Goal: Check status: Check status

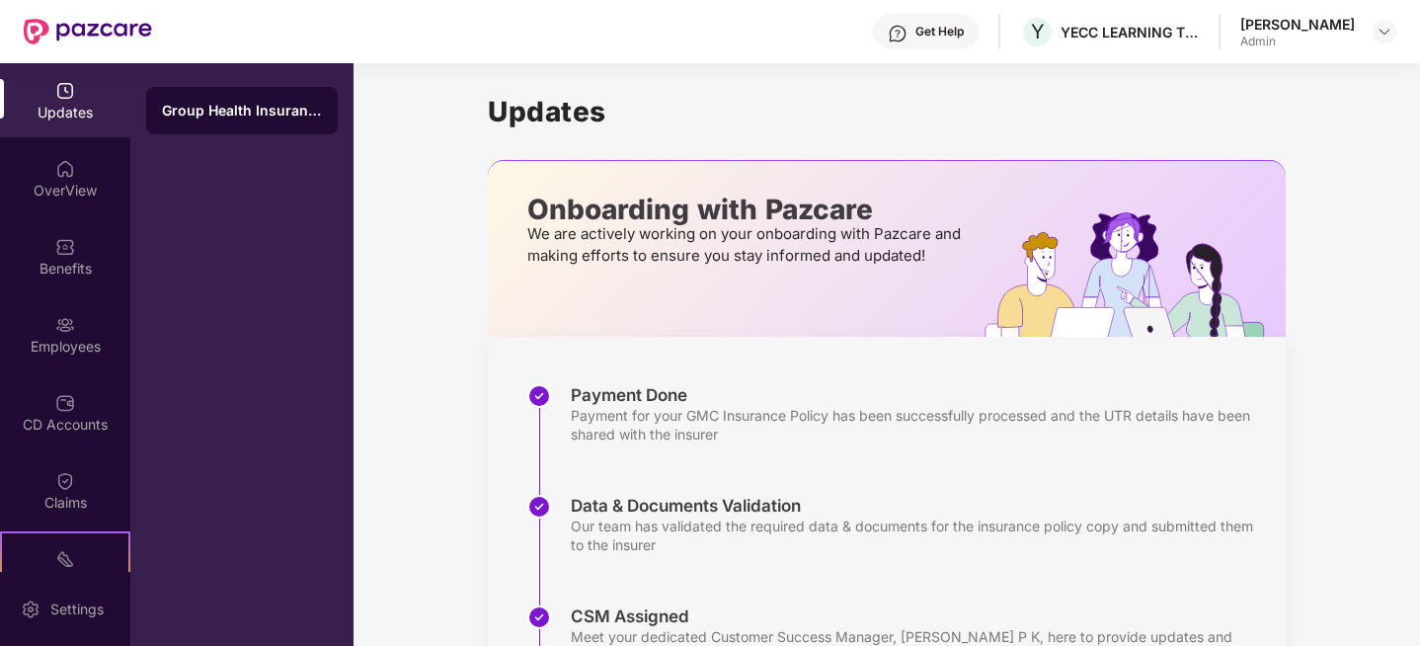
click at [1356, 26] on div "[PERSON_NAME] Admin" at bounding box center [1318, 32] width 156 height 35
click at [1385, 30] on img at bounding box center [1385, 32] width 16 height 16
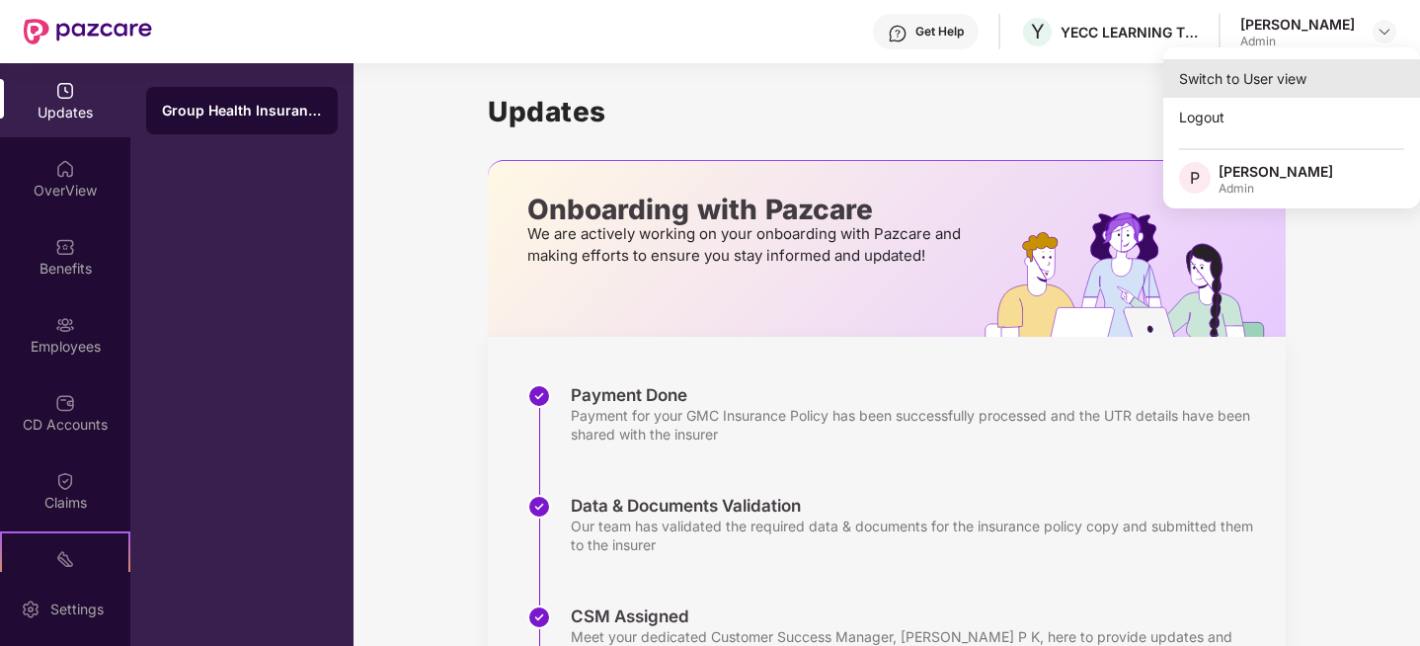
click at [1239, 86] on div "Switch to User view" at bounding box center [1291, 78] width 257 height 39
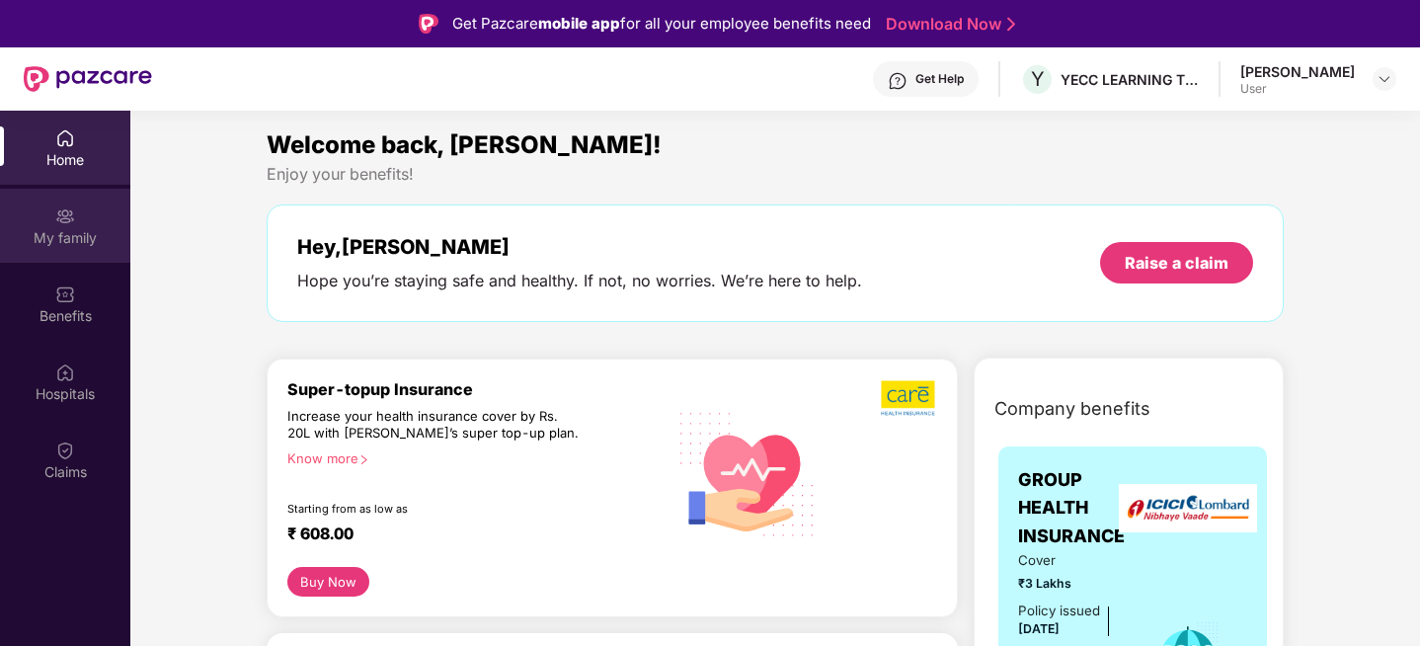
click at [51, 230] on div "My family" at bounding box center [65, 238] width 130 height 20
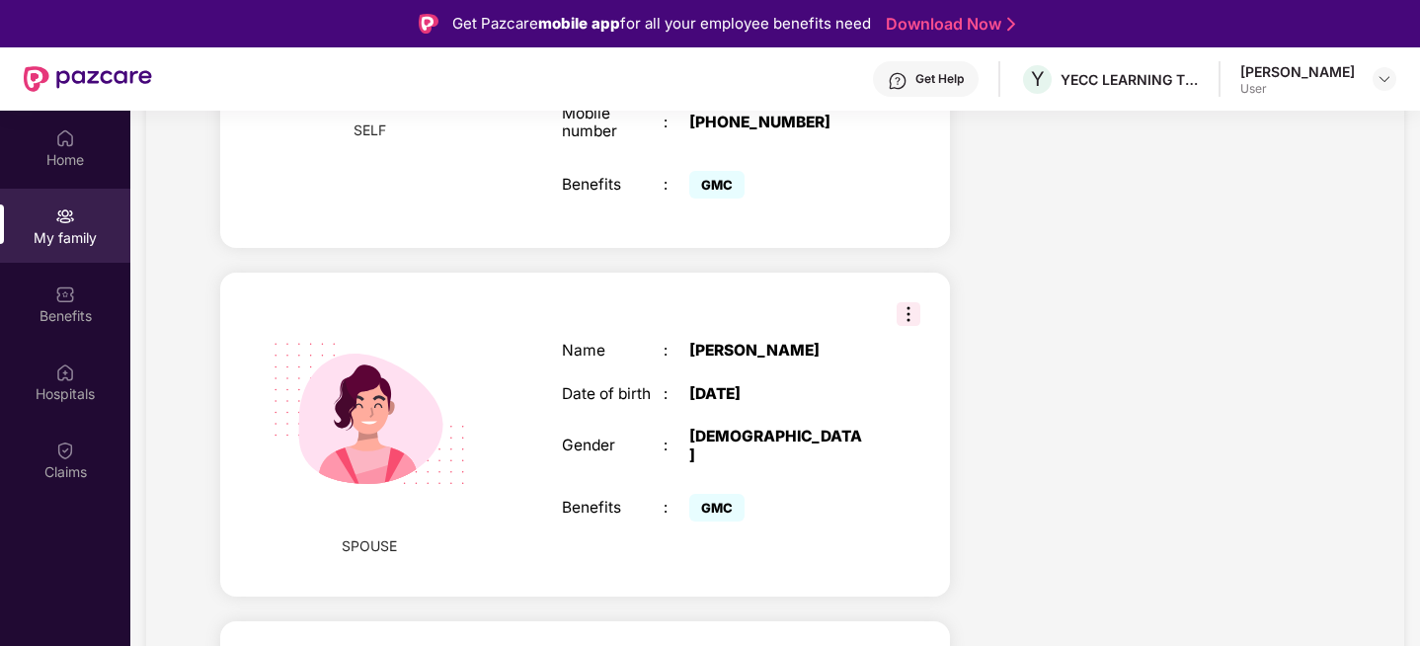
scroll to position [629, 0]
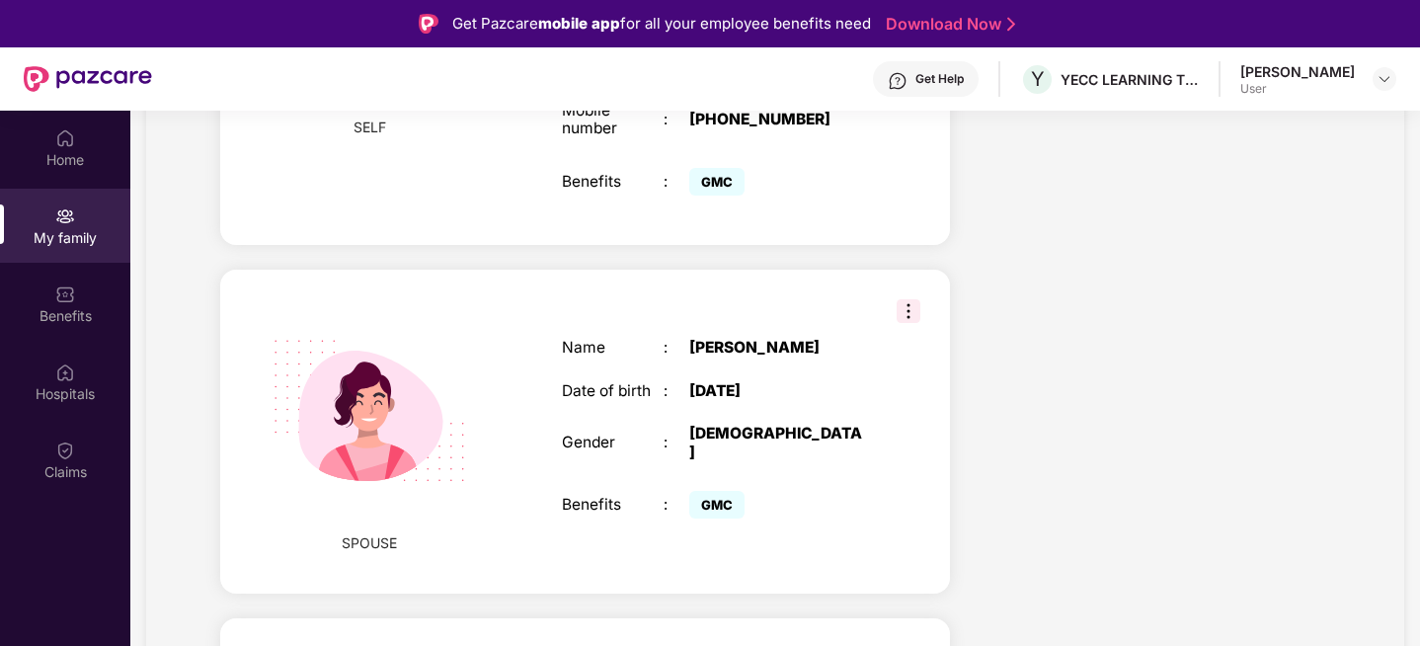
click at [907, 299] on img at bounding box center [909, 311] width 24 height 24
click at [1071, 255] on div "Health Cover cover ₹3 Lakhs Policy issued [DATE] Policy Expiry [DATE] Enabled f…" at bounding box center [1156, 459] width 380 height 1709
click at [62, 157] on div "Home" at bounding box center [65, 160] width 130 height 20
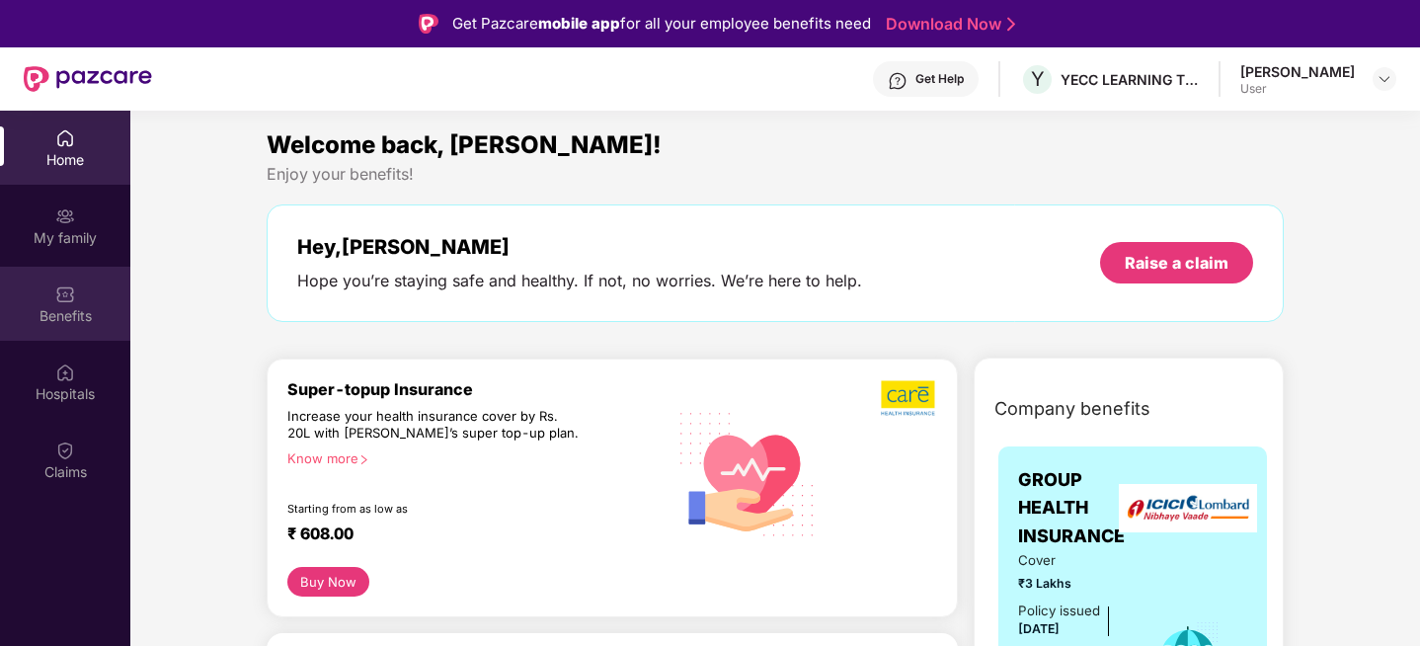
click at [56, 313] on div "Benefits" at bounding box center [65, 316] width 130 height 20
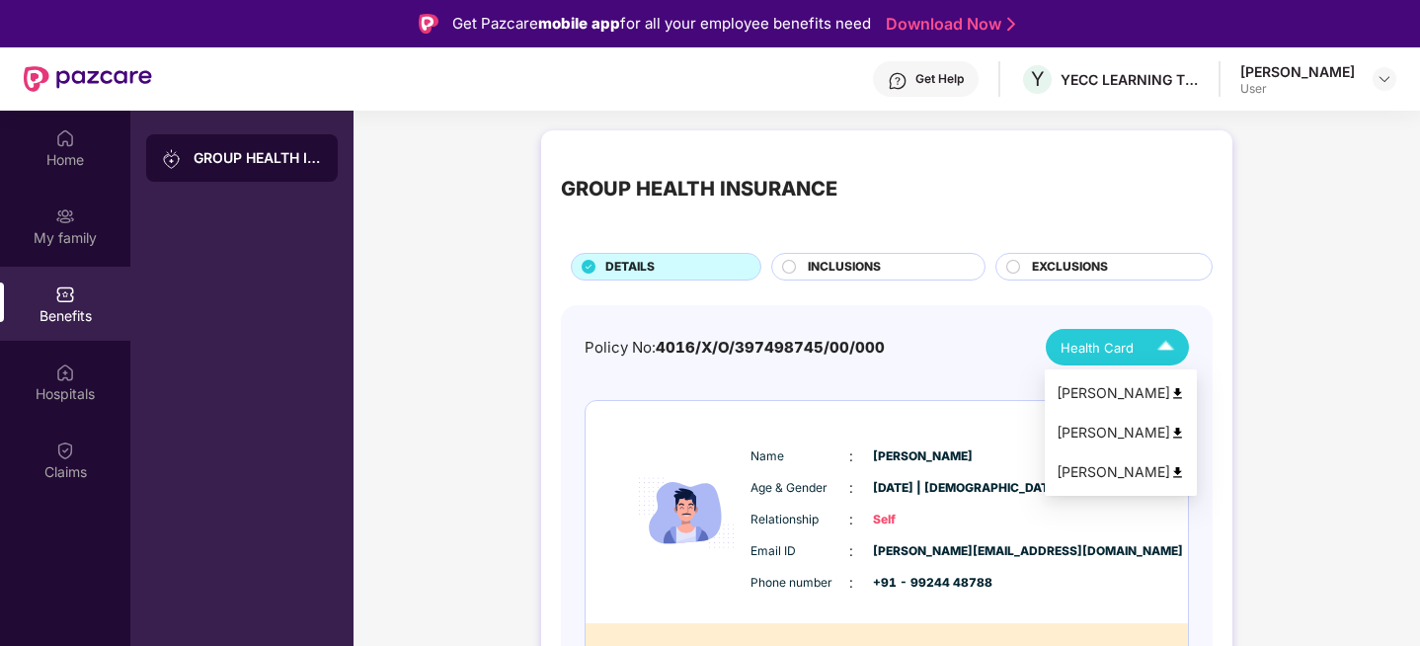
click at [1130, 353] on span "Health Card" at bounding box center [1097, 348] width 73 height 20
click at [1170, 434] on img at bounding box center [1177, 433] width 15 height 15
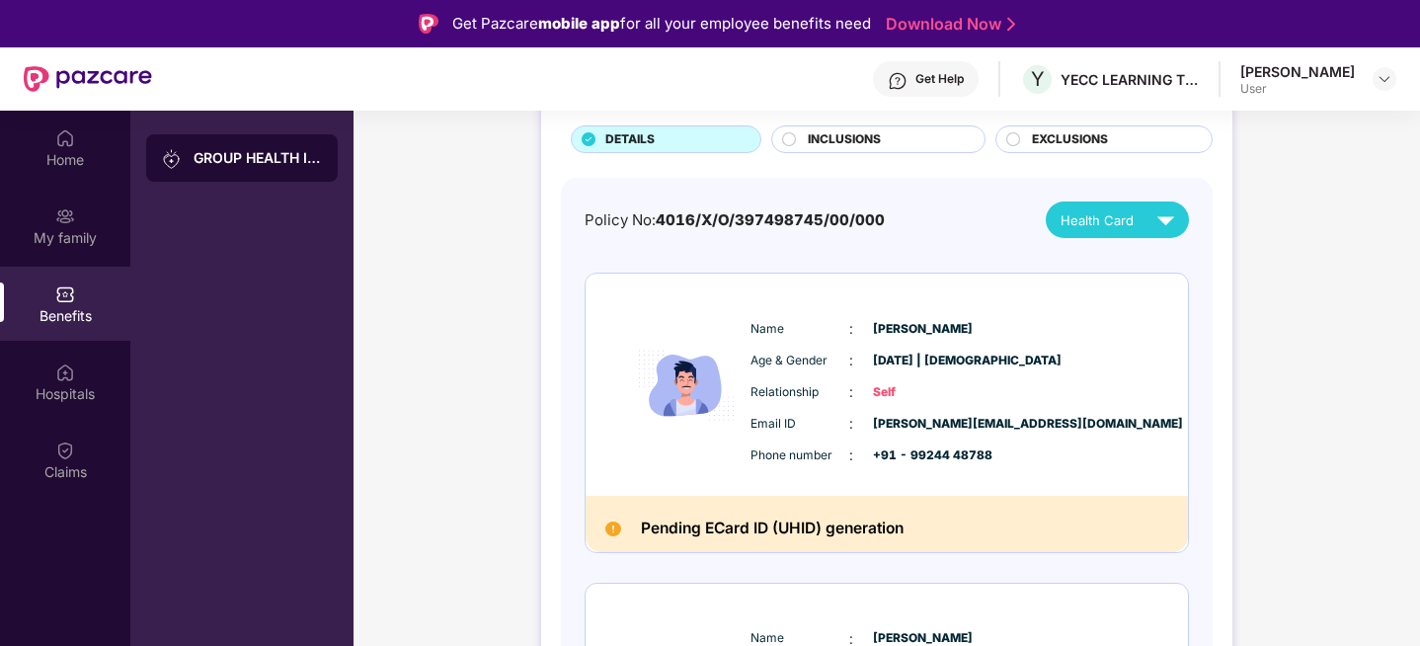
scroll to position [40, 0]
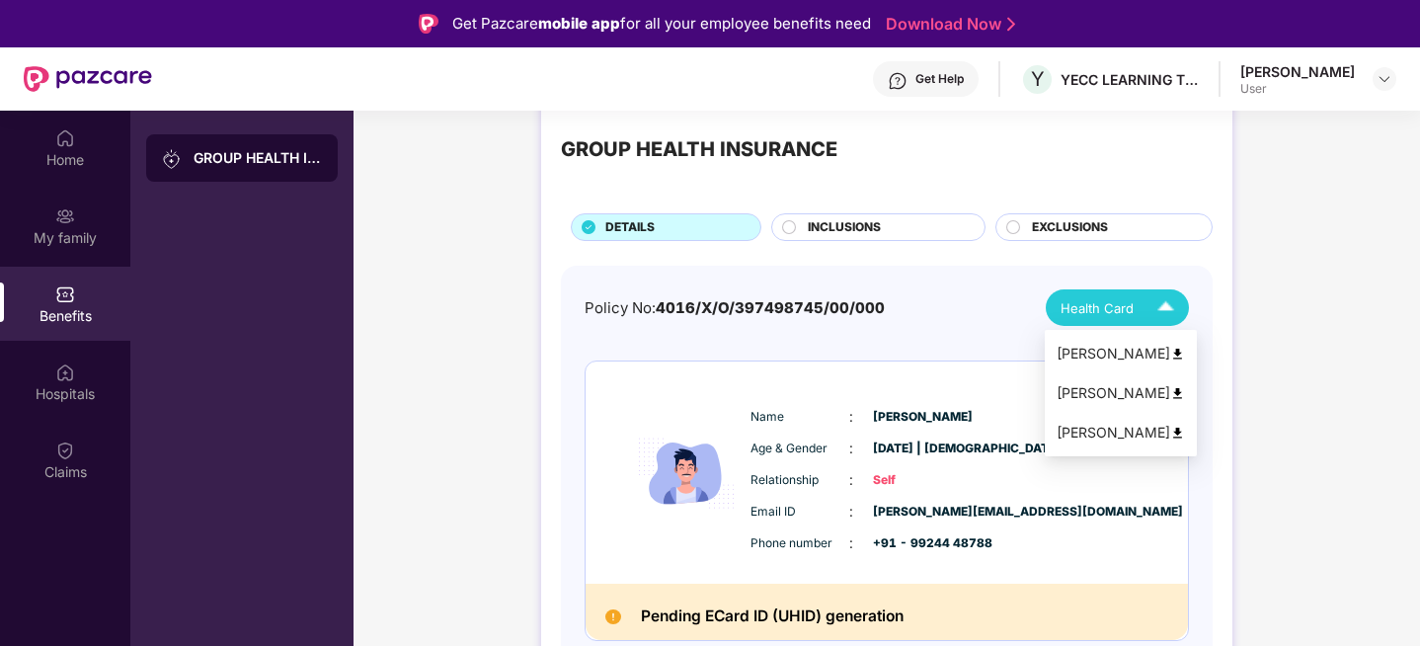
click at [1142, 293] on div "Health Card" at bounding box center [1122, 307] width 122 height 35
click at [1170, 389] on img at bounding box center [1177, 393] width 15 height 15
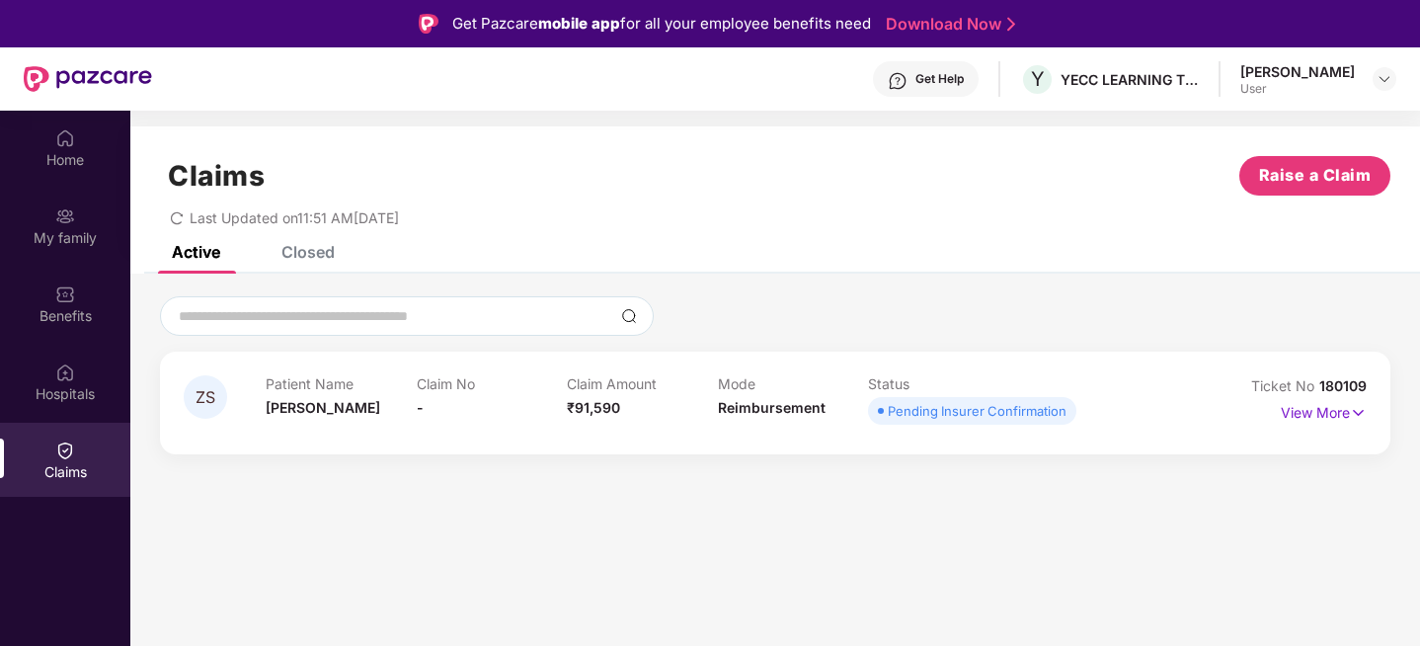
click at [1028, 413] on div "Pending Insurer Confirmation" at bounding box center [977, 411] width 179 height 20
click at [1319, 415] on p "View More" at bounding box center [1324, 410] width 86 height 27
